Goal: Information Seeking & Learning: Learn about a topic

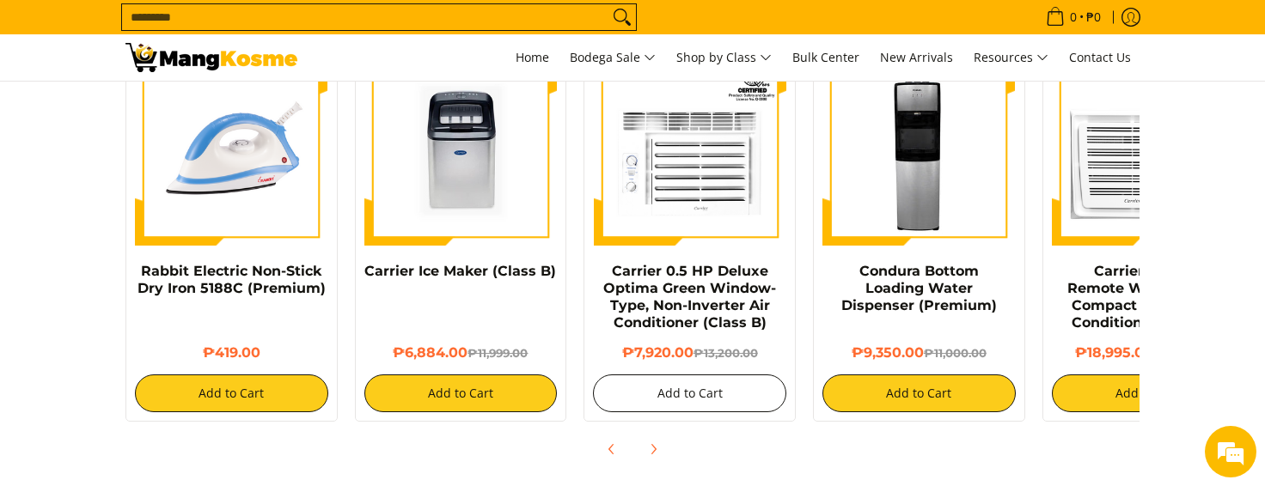
scroll to position [1290, 0]
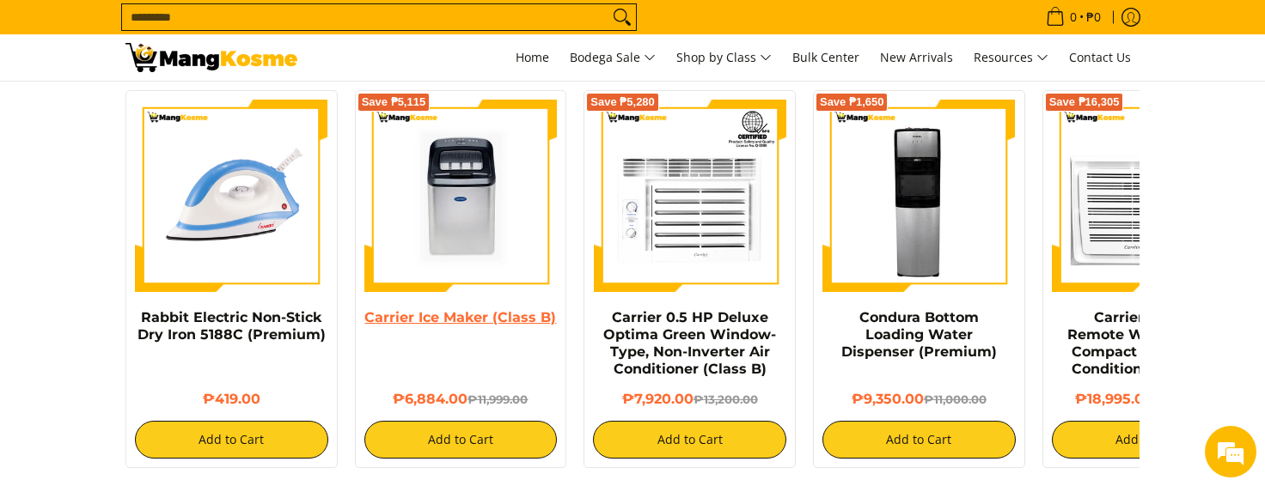
click at [526, 309] on link "Carrier Ice Maker (Class B)" at bounding box center [460, 317] width 192 height 16
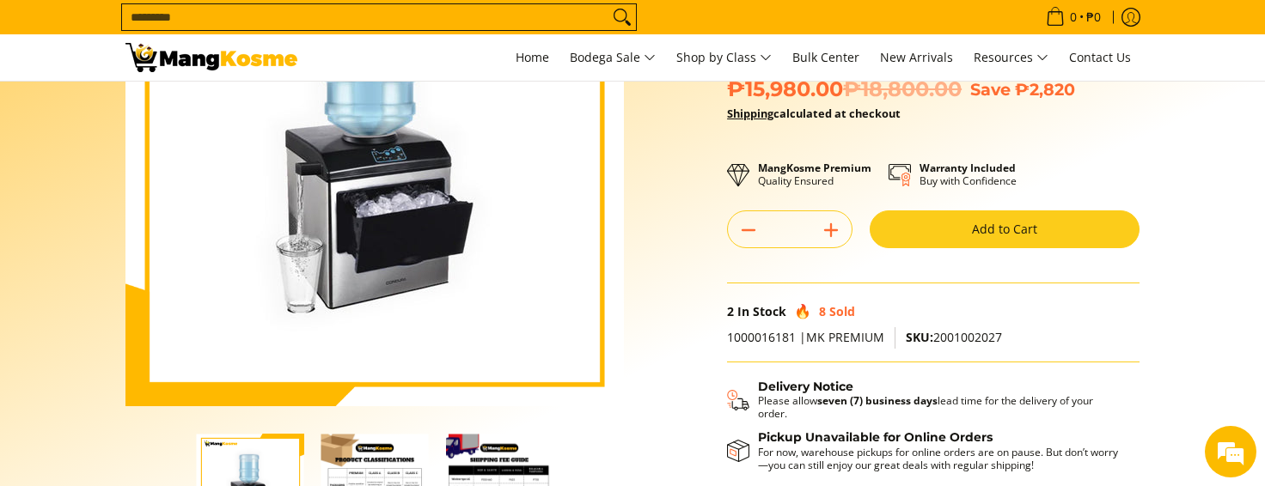
scroll to position [0, 0]
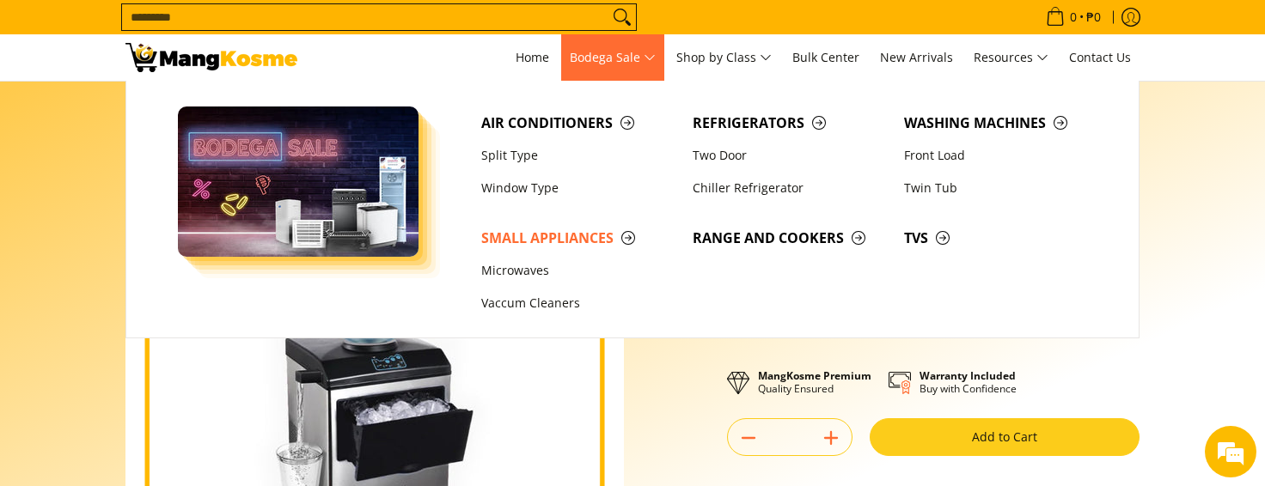
click at [645, 68] on span "Bodega Sale" at bounding box center [613, 57] width 86 height 21
click at [605, 61] on span "Bodega Sale" at bounding box center [613, 57] width 86 height 21
click at [531, 270] on link "Microwaves" at bounding box center [578, 270] width 211 height 33
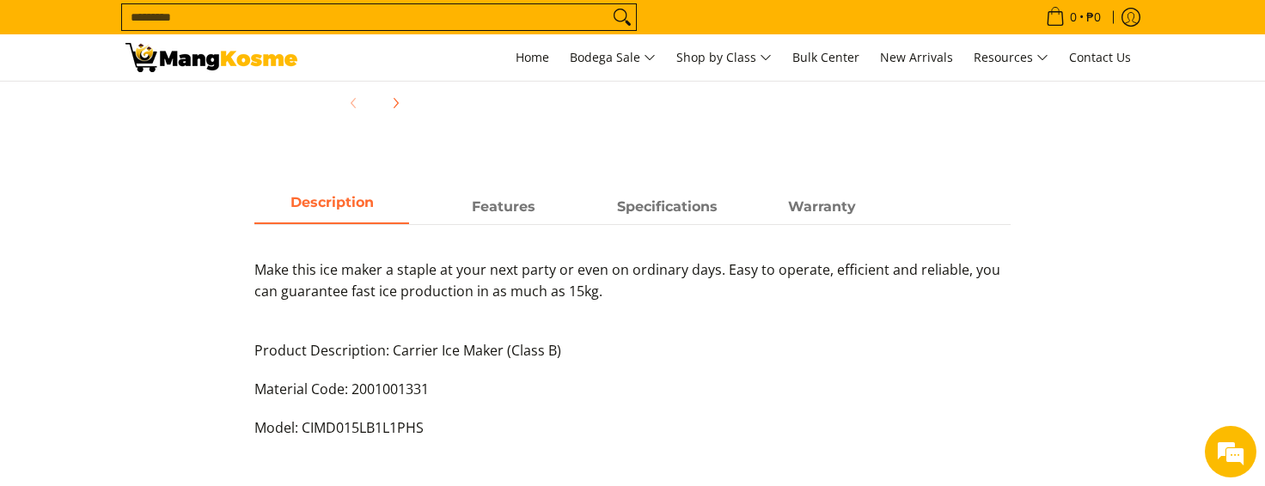
scroll to position [668, 0]
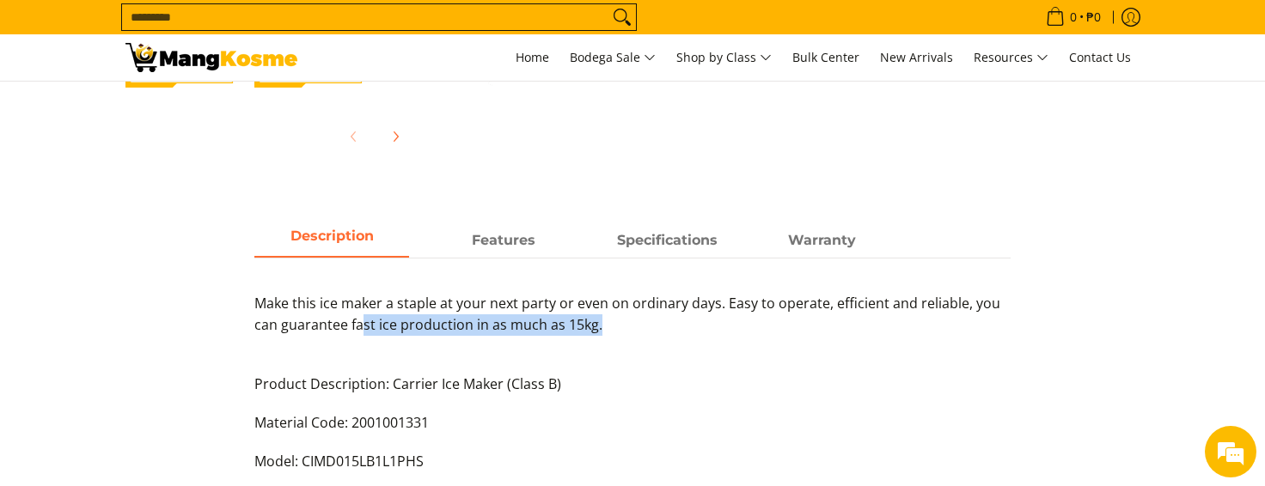
drag, startPoint x: 360, startPoint y: 324, endPoint x: 596, endPoint y: 321, distance: 235.5
click at [596, 321] on p "Make this ice maker a staple at your next party or even on ordinary days. Easy …" at bounding box center [632, 333] width 756 height 81
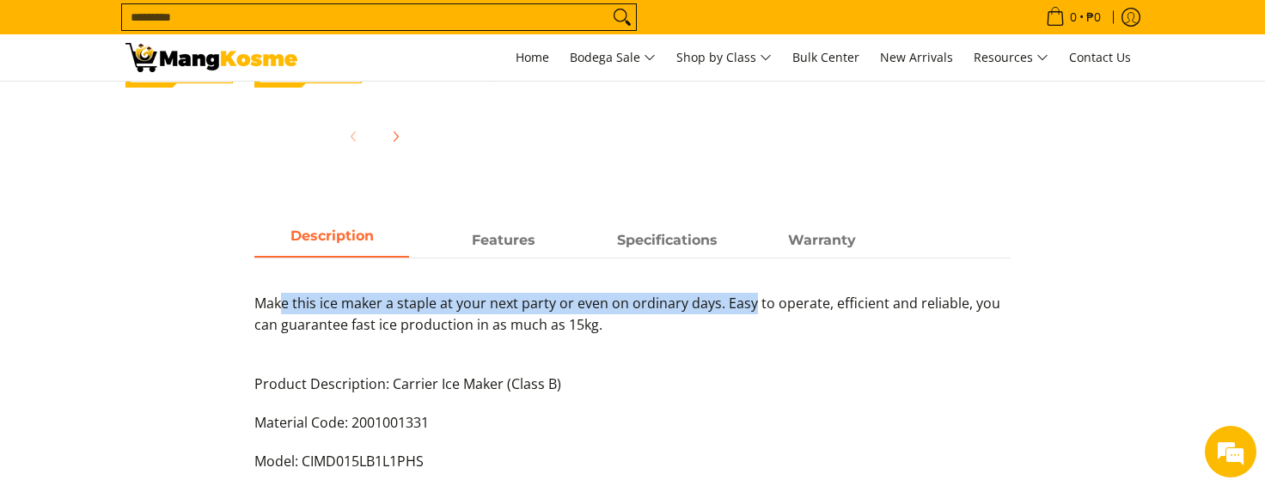
scroll to position [0, 0]
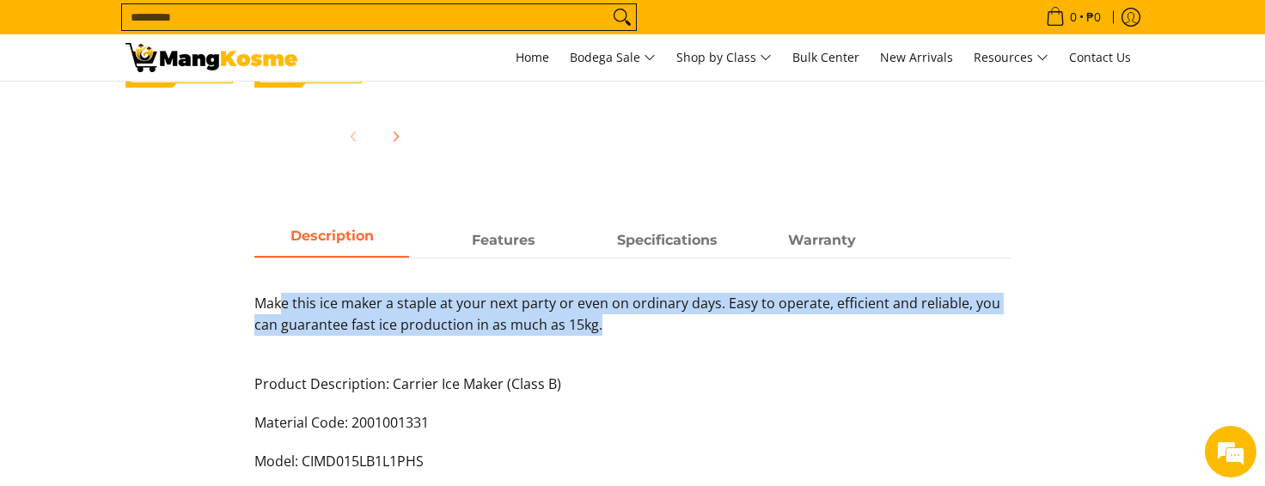
drag, startPoint x: 278, startPoint y: 304, endPoint x: 847, endPoint y: 334, distance: 570.6
click at [847, 333] on p "Make this ice maker a staple at your next party or even on ordinary days. Easy …" at bounding box center [632, 333] width 756 height 81
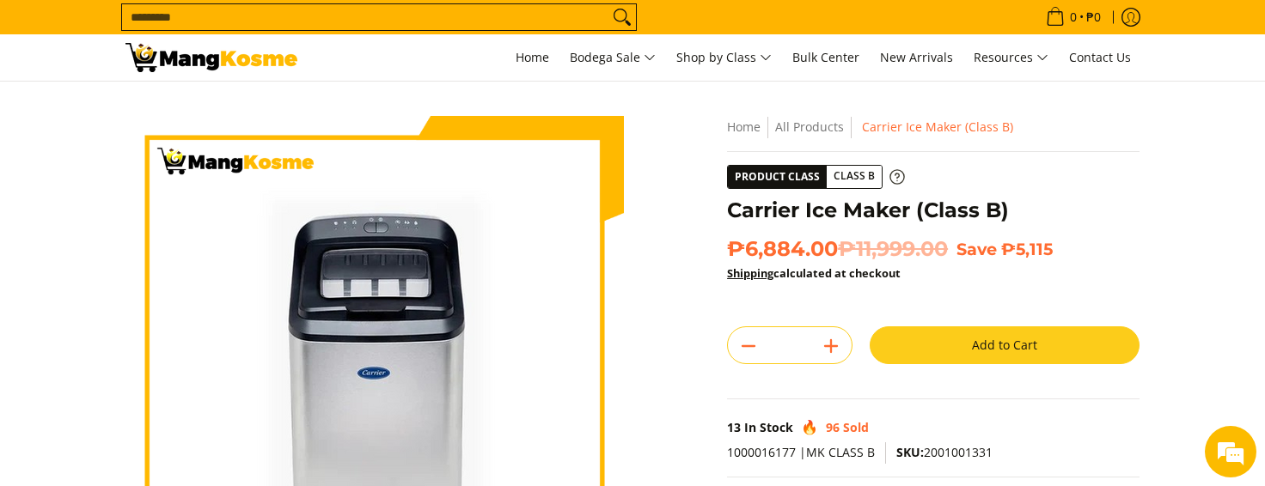
click at [847, 170] on span "Class B" at bounding box center [854, 176] width 55 height 21
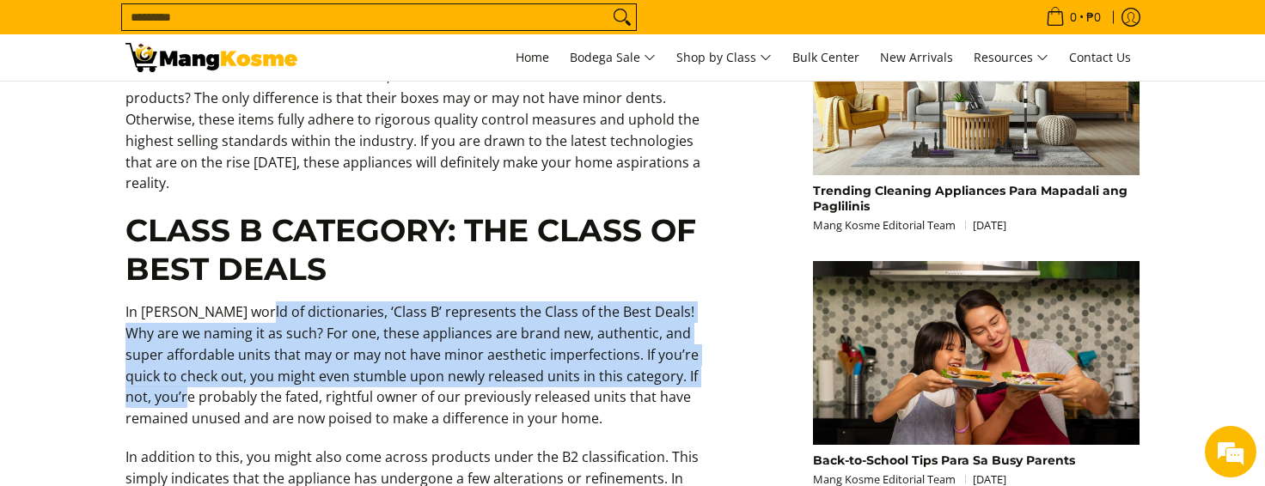
drag, startPoint x: 268, startPoint y: 297, endPoint x: 712, endPoint y: 350, distance: 446.5
click at [712, 350] on div "Are you currently scrolling through Mang Kosme’s online marketplace, hoping to …" at bounding box center [418, 353] width 602 height 1838
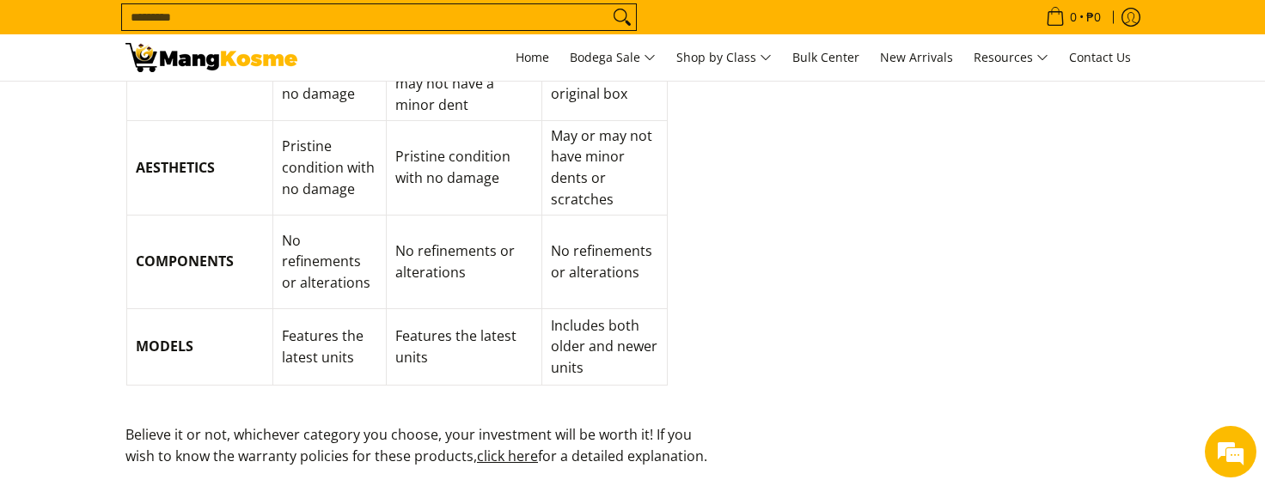
scroll to position [2196, 0]
